Goal: Use online tool/utility: Utilize a website feature to perform a specific function

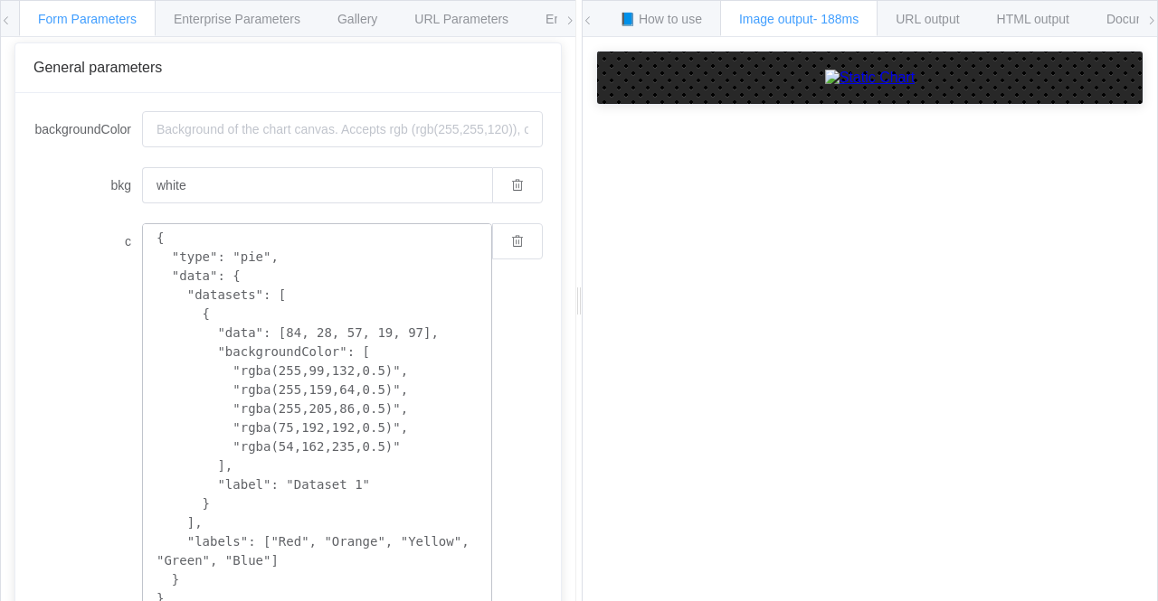
scroll to position [147, 0]
click at [292, 288] on textarea "{ "type": "pie", "data": { "datasets": [ { "data": [84, 28, 57, 19, 97], "backg…" at bounding box center [317, 418] width 350 height 390
paste textarea "cht=p chs=400x400 chd=t:60,30,10"
click at [327, 281] on textarea "{ "type": "pie", "data": { "datasets": [ { "data": [84, 28, 57, 19, 97], "backg…" at bounding box center [317, 418] width 350 height 390
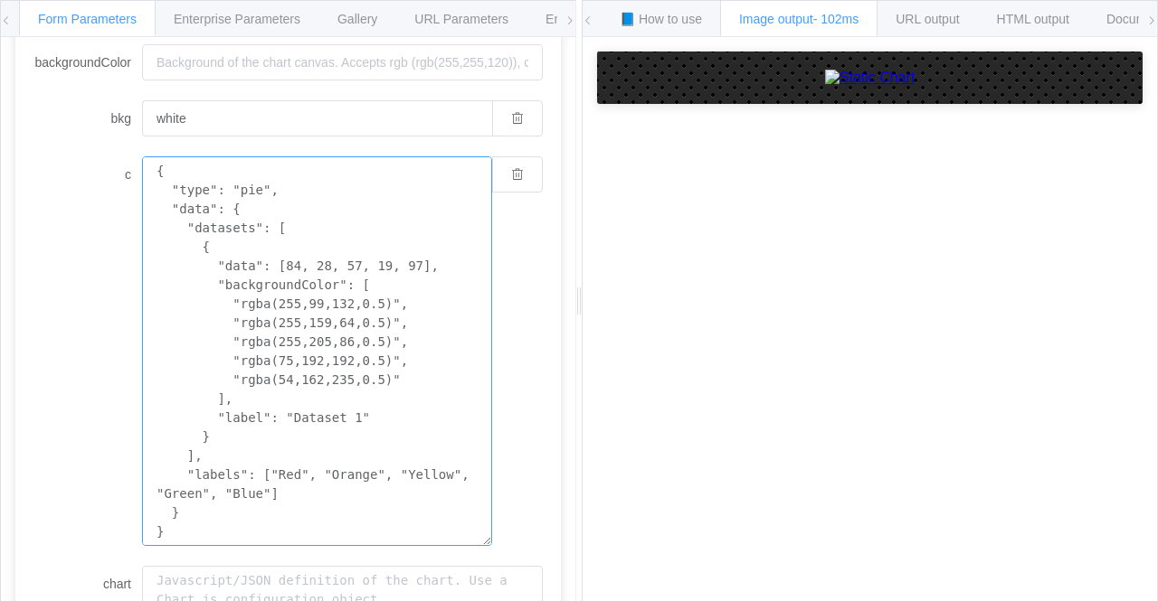
scroll to position [221, 0]
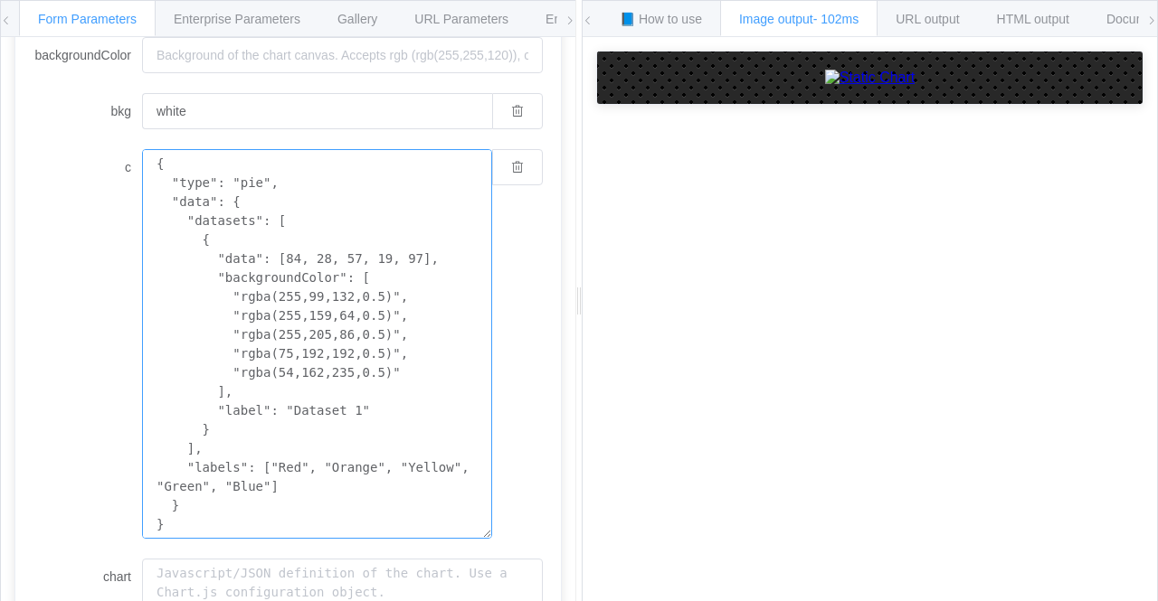
click at [290, 314] on textarea "{ "type": "pie", "data": { "datasets": [ { "data": [84, 28, 57, 19, 97], "backg…" at bounding box center [317, 344] width 350 height 390
paste textarea "const img = document.createElement('img'); const url = '[URL][DOMAIN_NAME]'; //…"
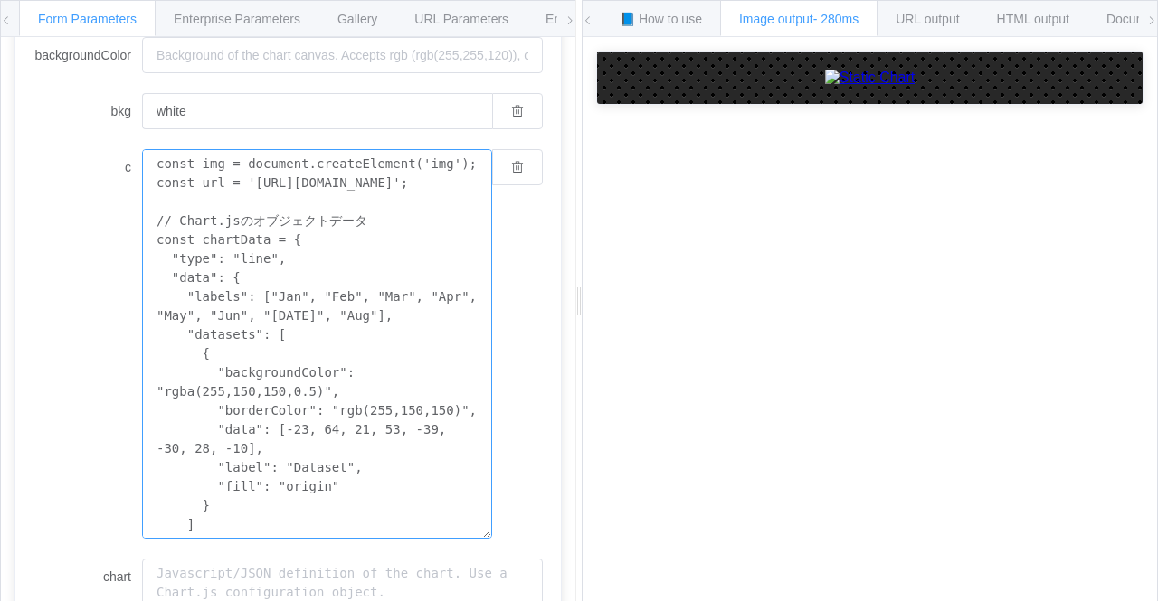
scroll to position [144, 0]
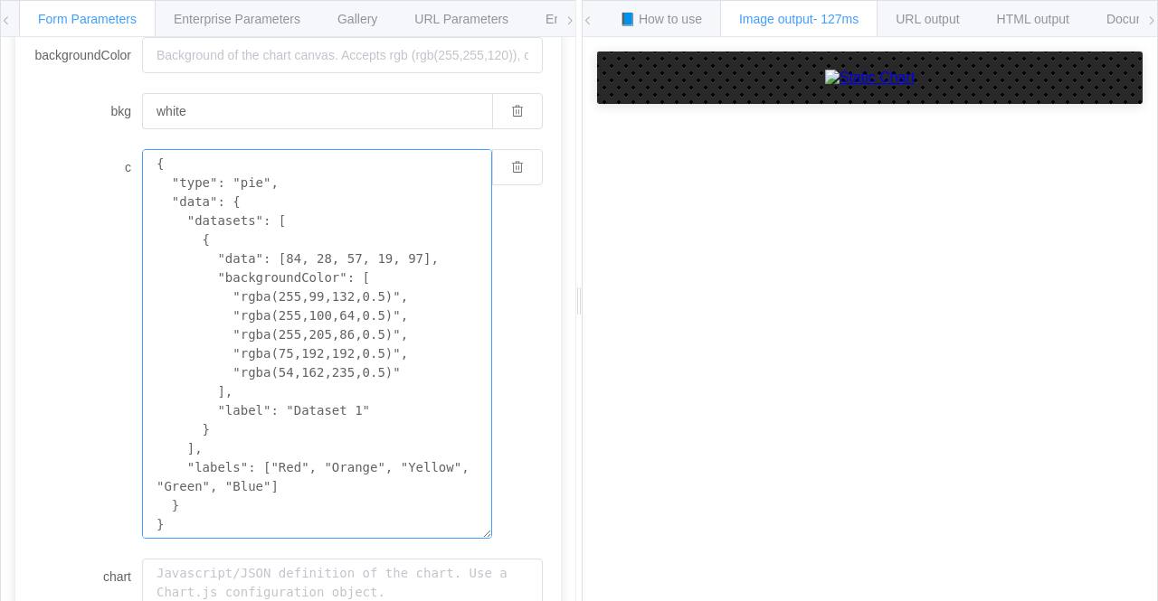
click at [364, 295] on textarea "{ "type": "pie", "data": { "datasets": [ { "data": [84, 28, 57, 19, 97], "backg…" at bounding box center [317, 344] width 350 height 390
type textarea "{ "type": "pie", "data": { "datasets": [ { "data": [84, 28, 57, 19, 97], "backg…"
click at [722, 456] on div "How to maximize Image Charts in 3 steps Read the step-by-[PERSON_NAME] to the I…" at bounding box center [869, 333] width 574 height 592
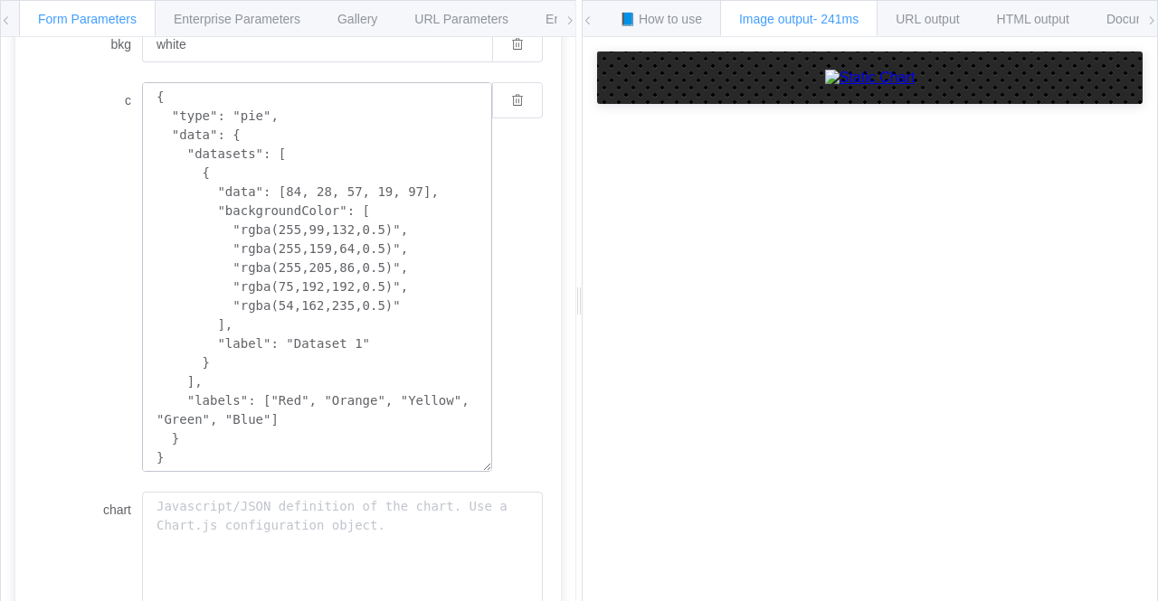
scroll to position [291, 0]
click at [678, 23] on span "📘 How to use" at bounding box center [661, 19] width 82 height 14
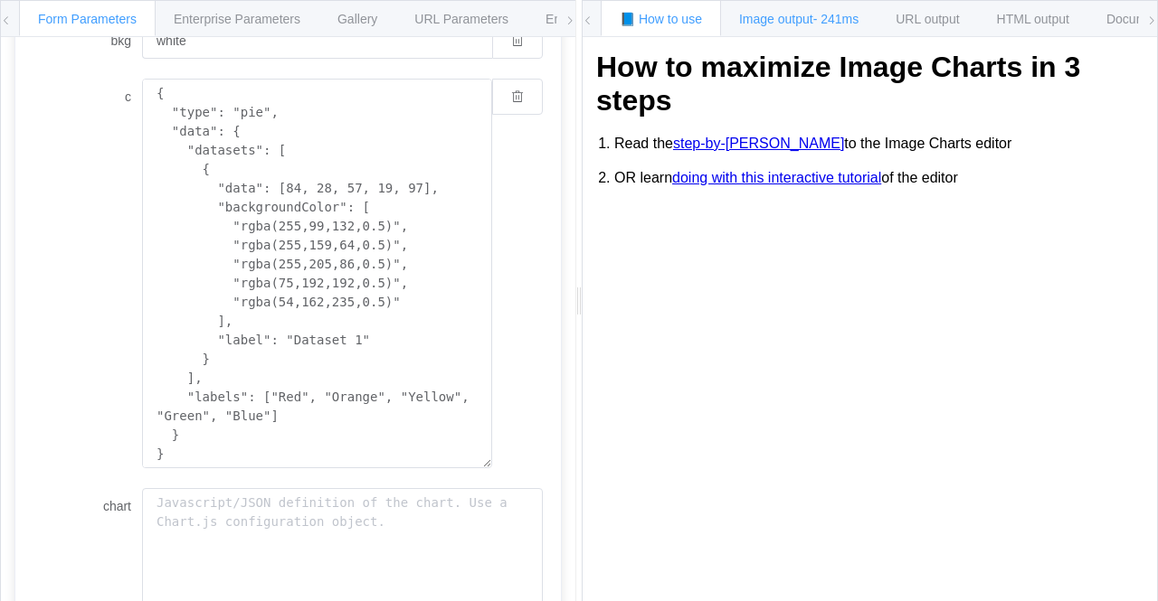
click at [733, 12] on div "Image output - 241ms" at bounding box center [798, 18] width 157 height 36
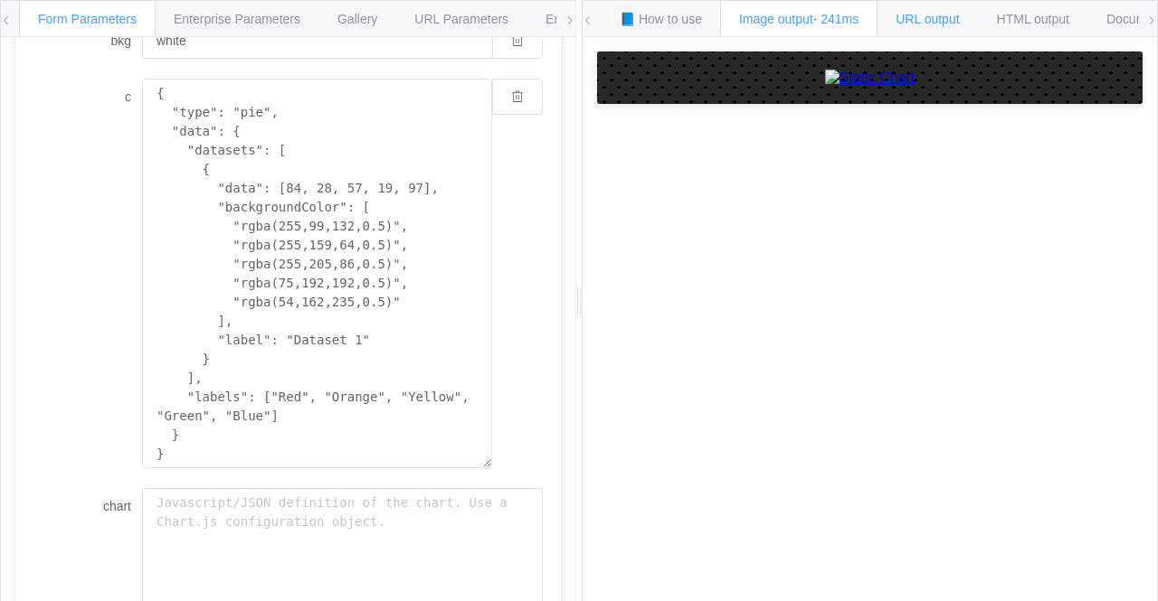
click at [910, 23] on span "URL output" at bounding box center [926, 19] width 63 height 14
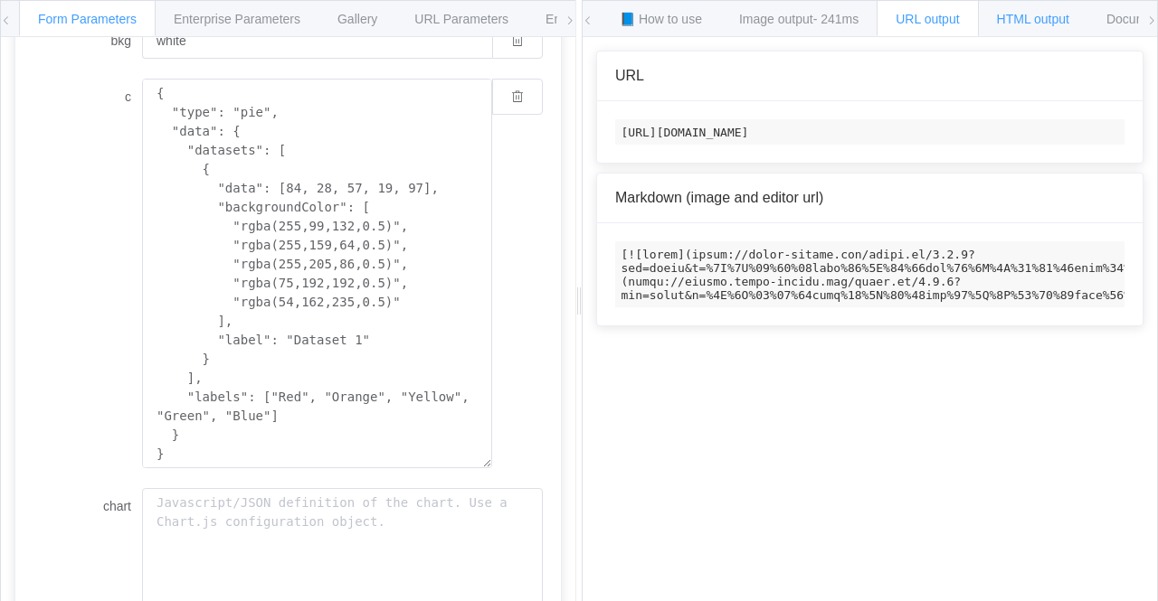
click at [1018, 19] on span "HTML output" at bounding box center [1033, 19] width 72 height 14
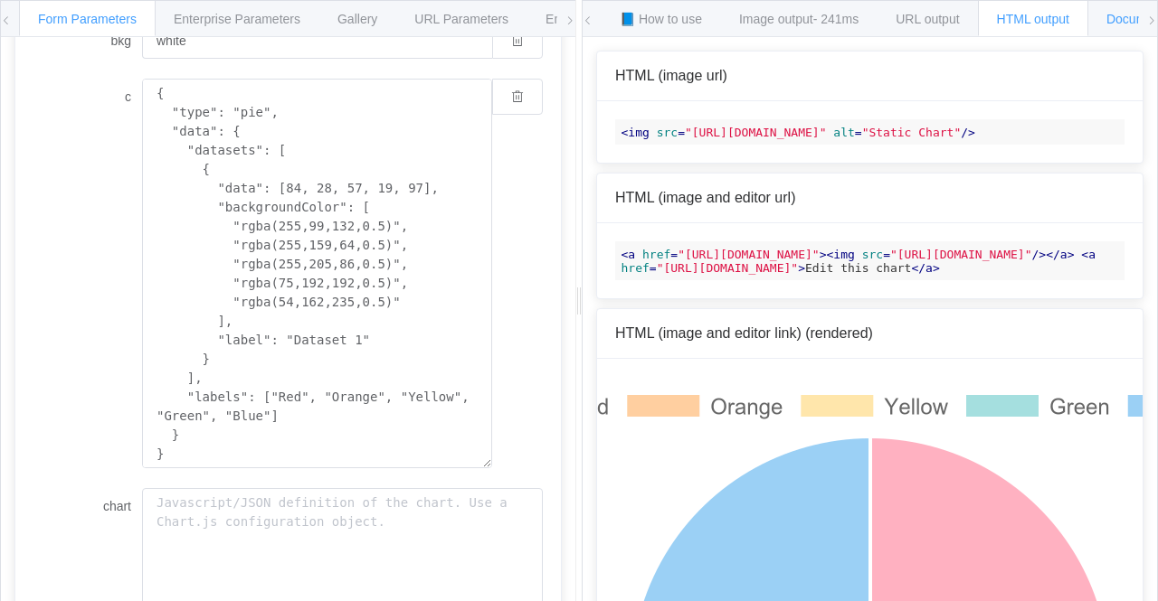
click at [1113, 22] on span "Documentation" at bounding box center [1148, 19] width 85 height 14
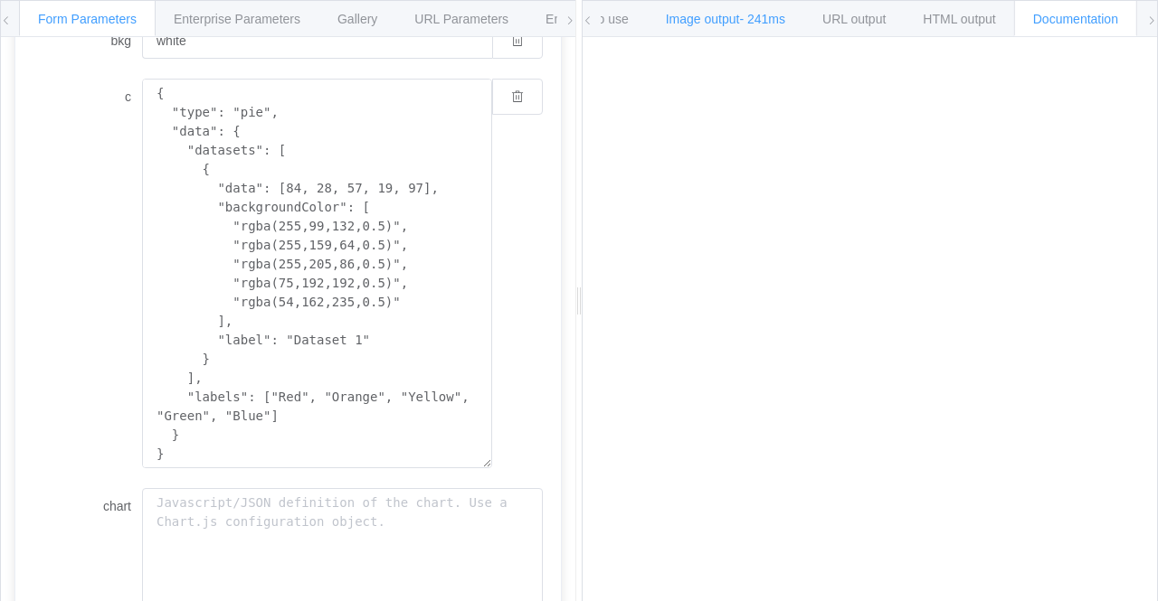
click at [704, 22] on span "Image output - 241ms" at bounding box center [725, 19] width 119 height 14
